Goal: Transaction & Acquisition: Purchase product/service

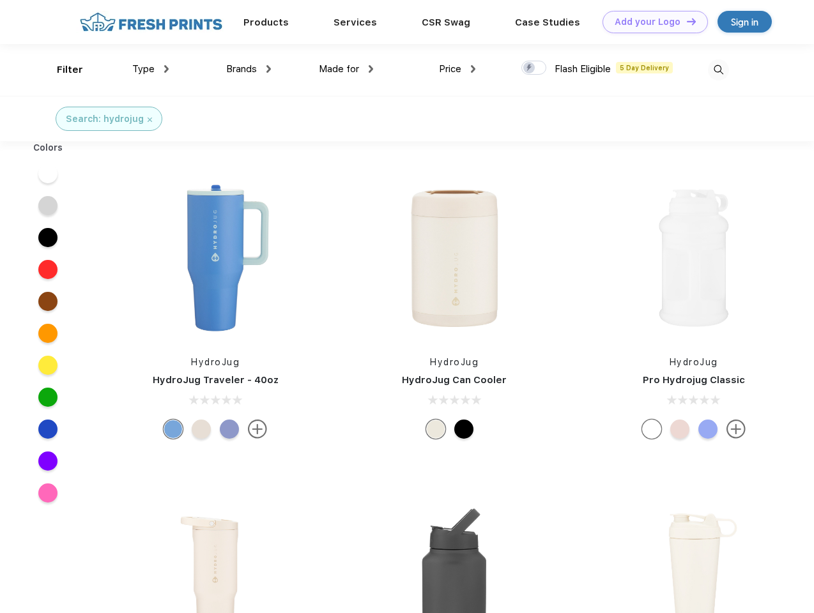
click at [650, 22] on link "Add your Logo Design Tool" at bounding box center [655, 22] width 105 height 22
click at [0, 0] on div "Design Tool" at bounding box center [0, 0] width 0 height 0
click at [686, 21] on link "Add your Logo Design Tool" at bounding box center [655, 22] width 105 height 22
click at [61, 70] on div "Filter" at bounding box center [70, 70] width 26 height 15
click at [151, 69] on span "Type" at bounding box center [143, 69] width 22 height 12
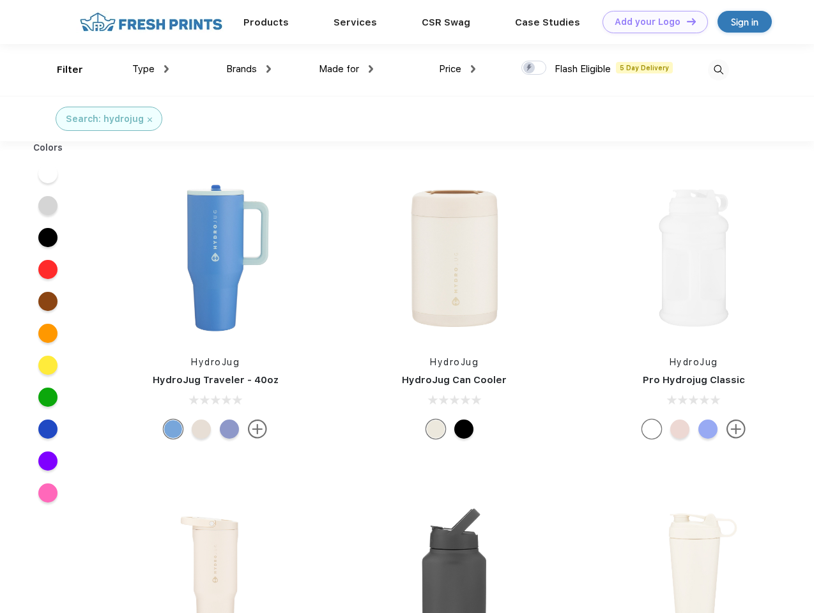
click at [249, 69] on span "Brands" at bounding box center [241, 69] width 31 height 12
click at [346, 69] on span "Made for" at bounding box center [339, 69] width 40 height 12
click at [457, 69] on span "Price" at bounding box center [450, 69] width 22 height 12
click at [534, 68] on div at bounding box center [533, 68] width 25 height 14
click at [530, 68] on input "checkbox" at bounding box center [525, 64] width 8 height 8
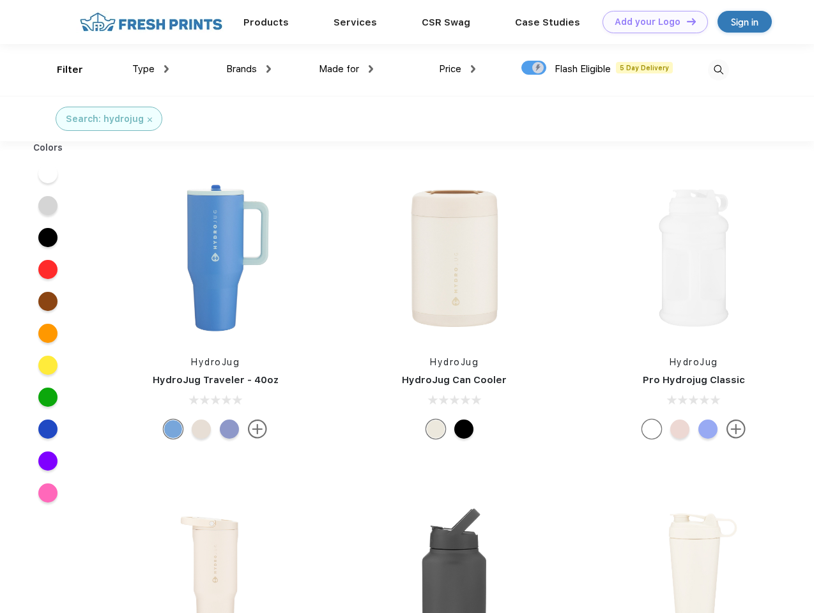
click at [718, 70] on img at bounding box center [718, 69] width 21 height 21
